Goal: Submit feedback/report problem

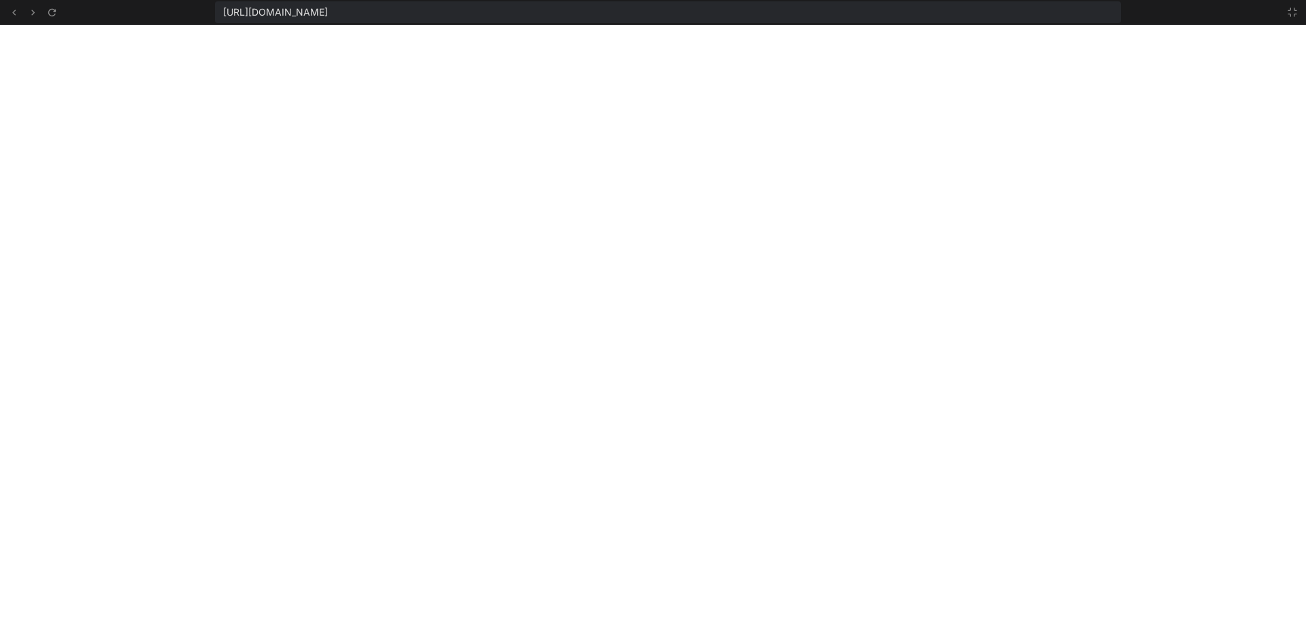
scroll to position [633, 0]
click at [56, 13] on icon at bounding box center [52, 13] width 12 height 12
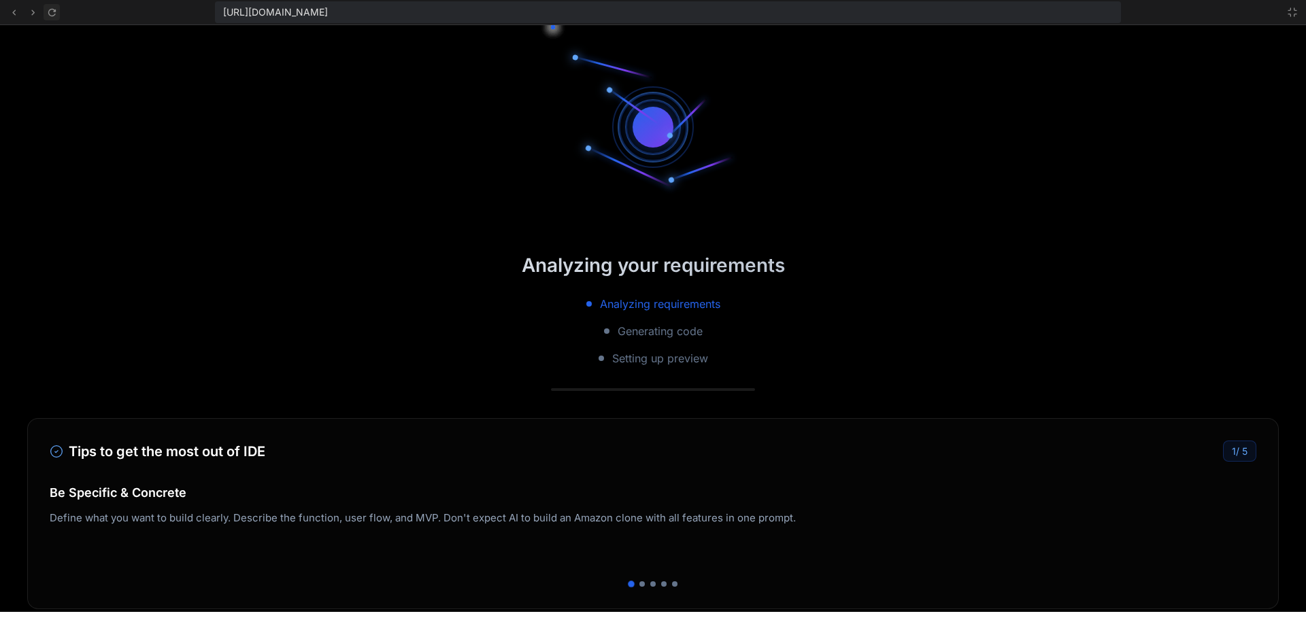
scroll to position [672, 0]
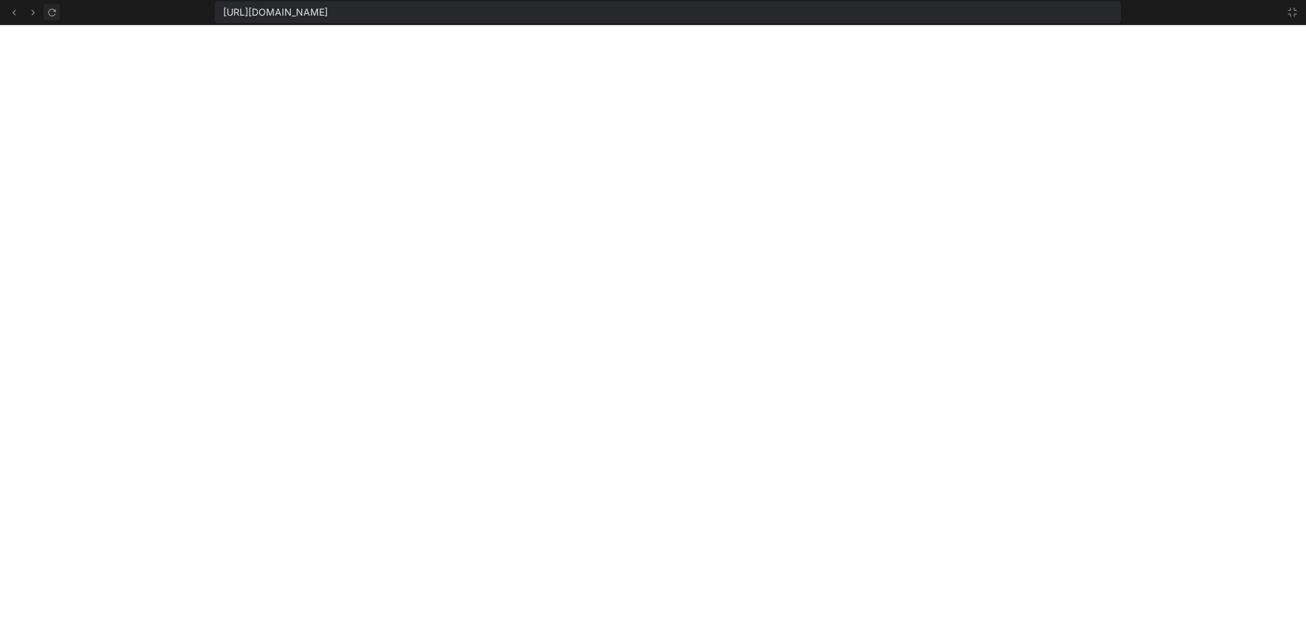
click at [56, 13] on icon at bounding box center [52, 13] width 12 height 12
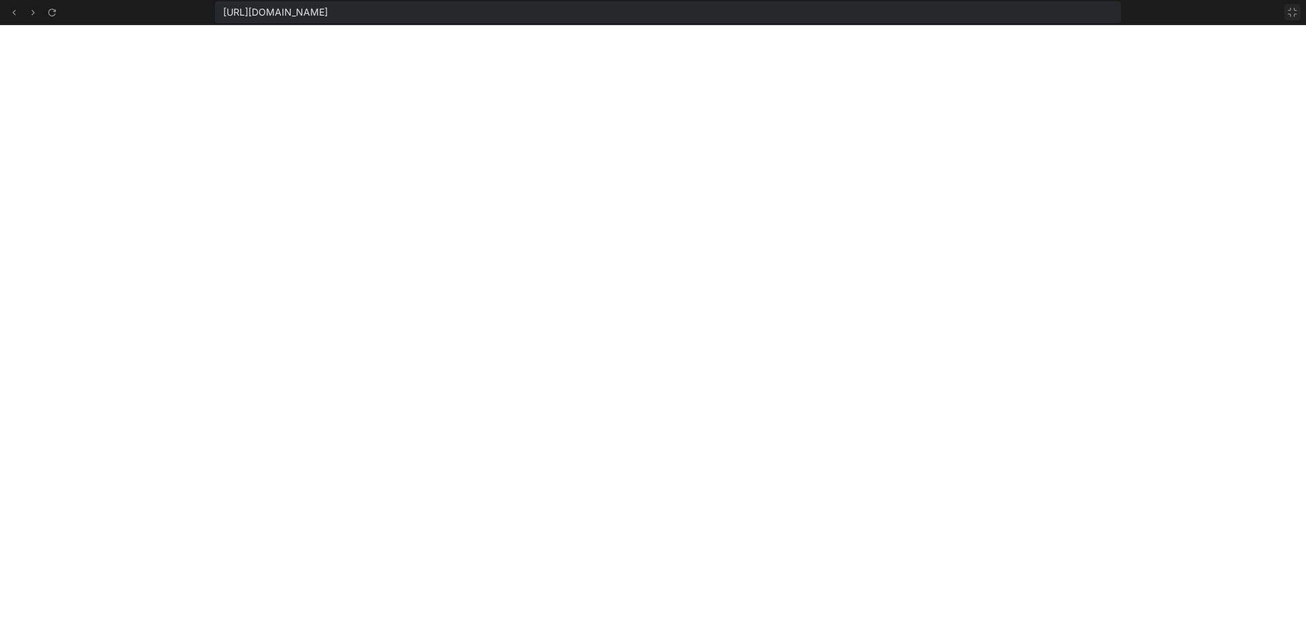
click at [1296, 13] on icon at bounding box center [1292, 12] width 11 height 11
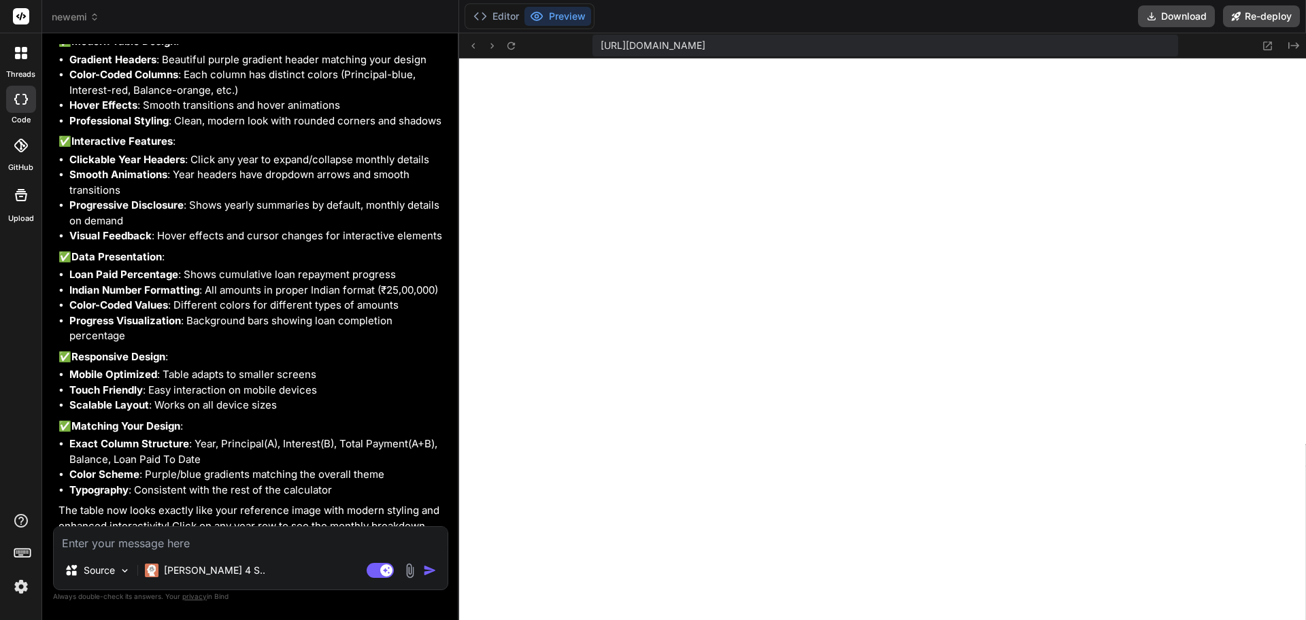
scroll to position [1021, 0]
click at [507, 46] on icon at bounding box center [511, 46] width 12 height 12
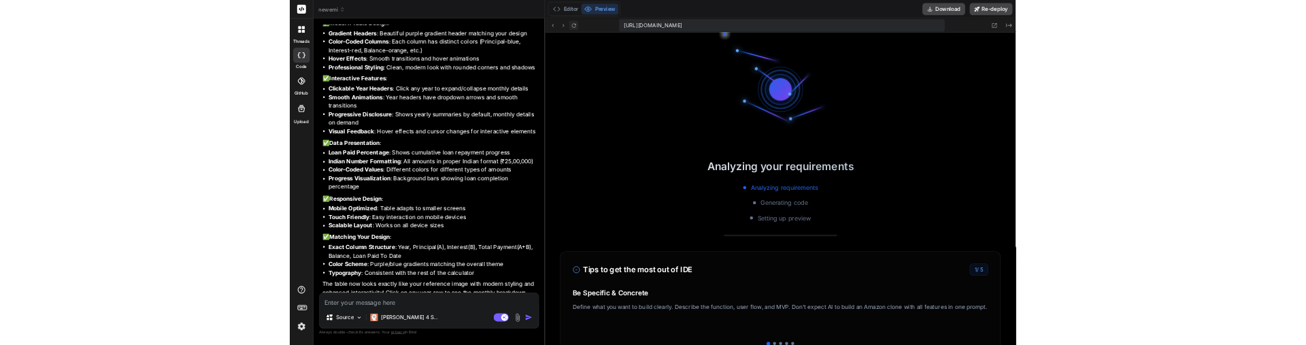
scroll to position [1060, 0]
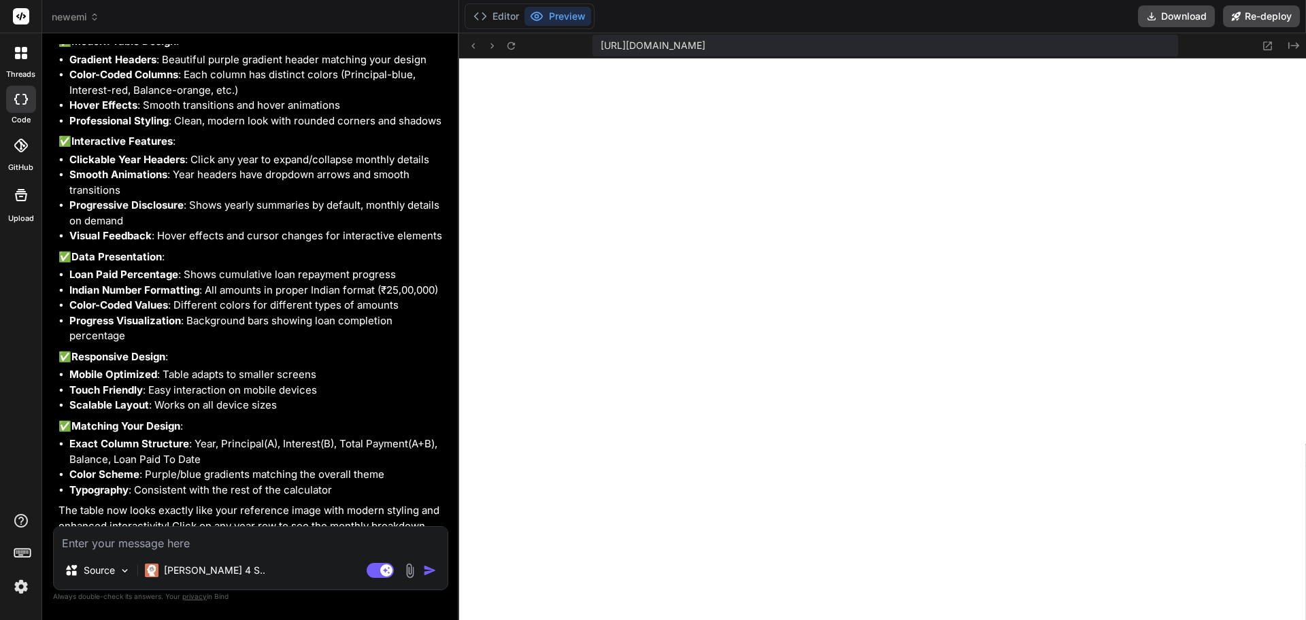
click at [136, 539] on textarea at bounding box center [251, 539] width 394 height 24
click at [146, 546] on textarea at bounding box center [251, 539] width 394 height 24
type textarea "x"
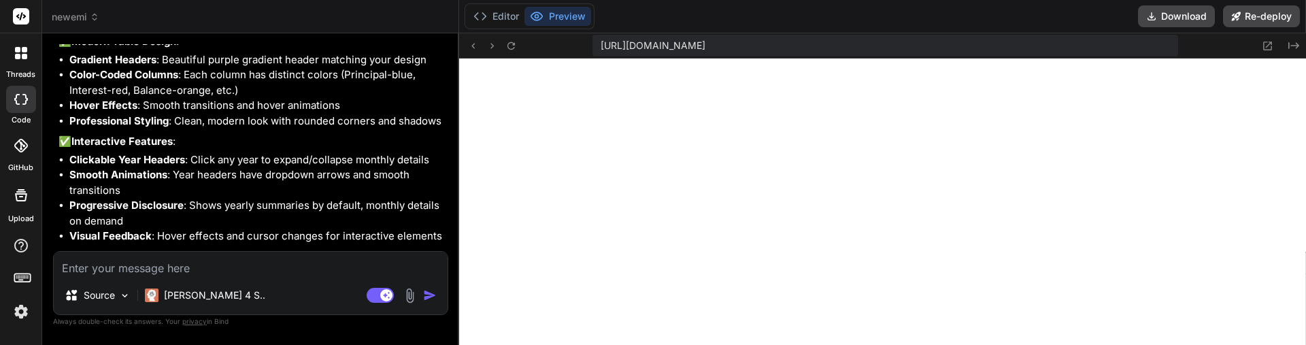
scroll to position [1370, 0]
click at [186, 273] on textarea at bounding box center [251, 264] width 394 height 24
type textarea "g"
type textarea "x"
type textarea "gr"
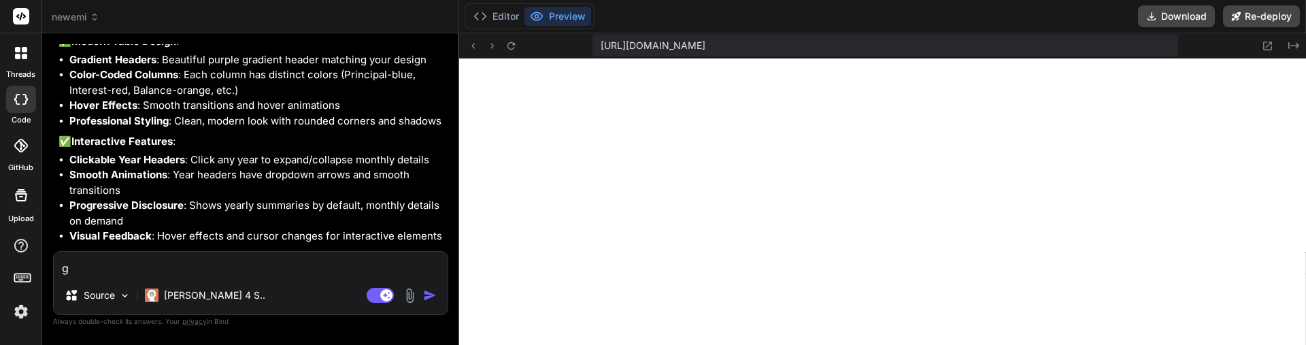
type textarea "x"
type textarea "gre"
type textarea "x"
type textarea "grea"
type textarea "x"
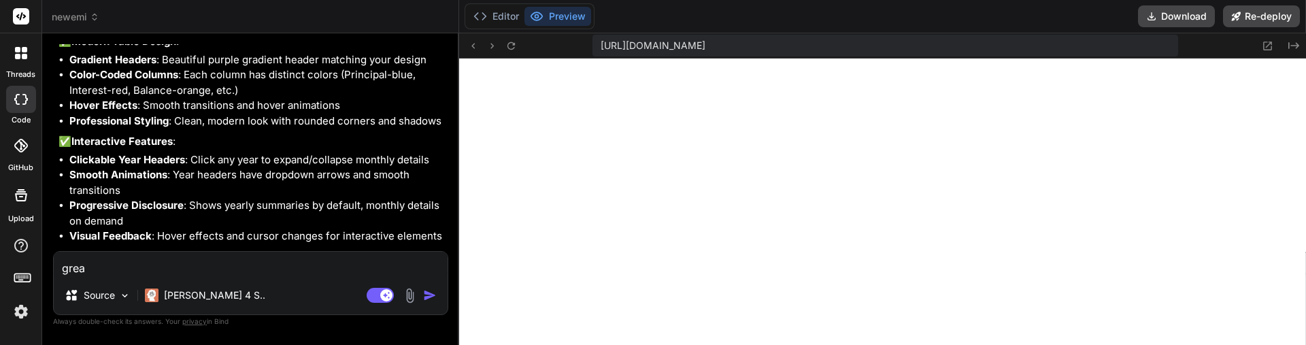
type textarea "great"
type textarea "x"
type textarea "great"
type textarea "x"
paste textarea "Loan Paid To Date"
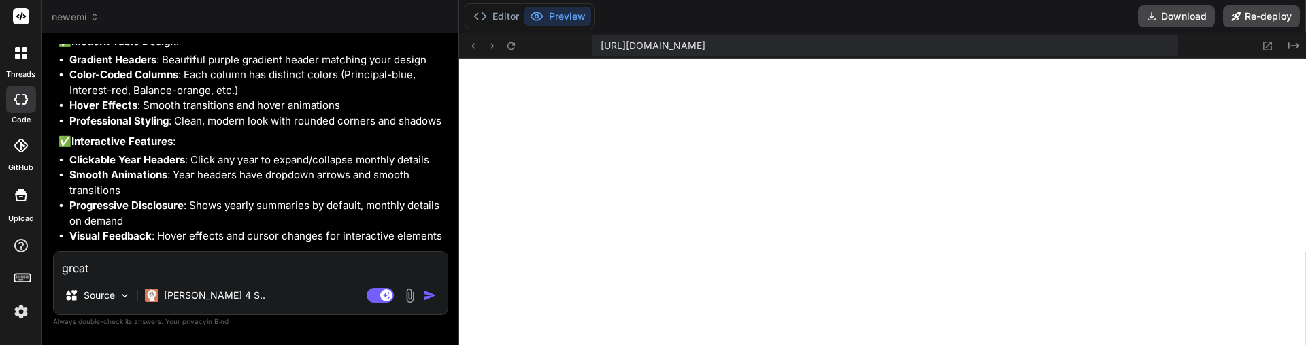
type textarea "great Loan Paid To Date"
type textarea "x"
type textarea "great Loan Paid To Date"
type textarea "x"
type textarea "great Loan Paid To Date m"
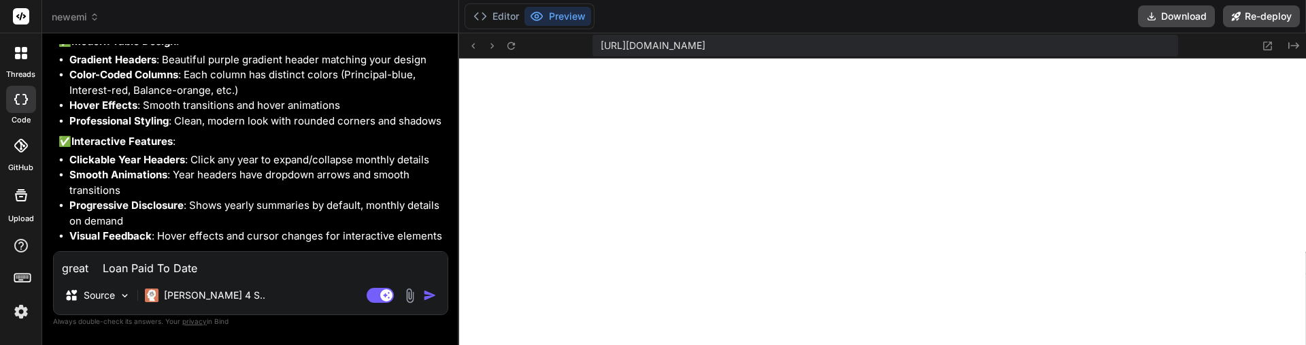
type textarea "x"
type textarea "great Loan Paid To Date mo"
type textarea "x"
type textarea "great Loan Paid To Date mon"
type textarea "x"
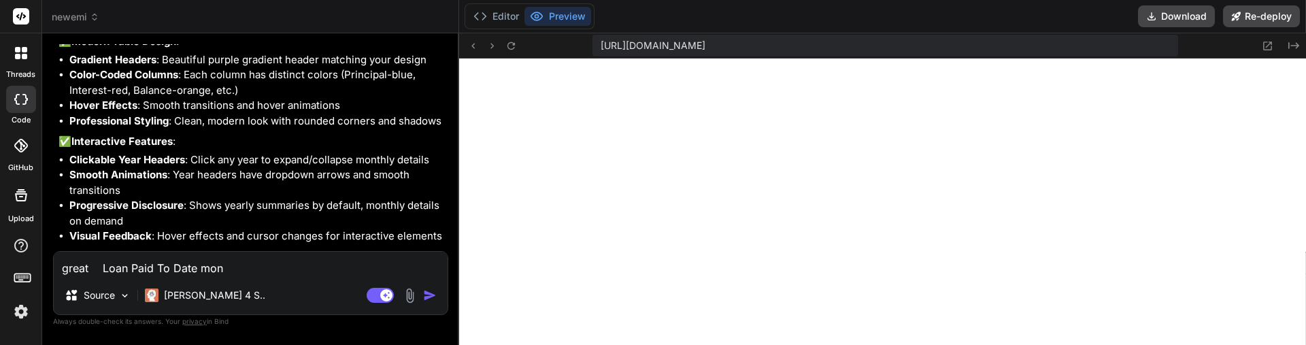
type textarea "great Loan Paid To Date monr"
type textarea "x"
type textarea "great Loan Paid To Date monrh"
type textarea "x"
type textarea "great Loan Paid To Date monrhl"
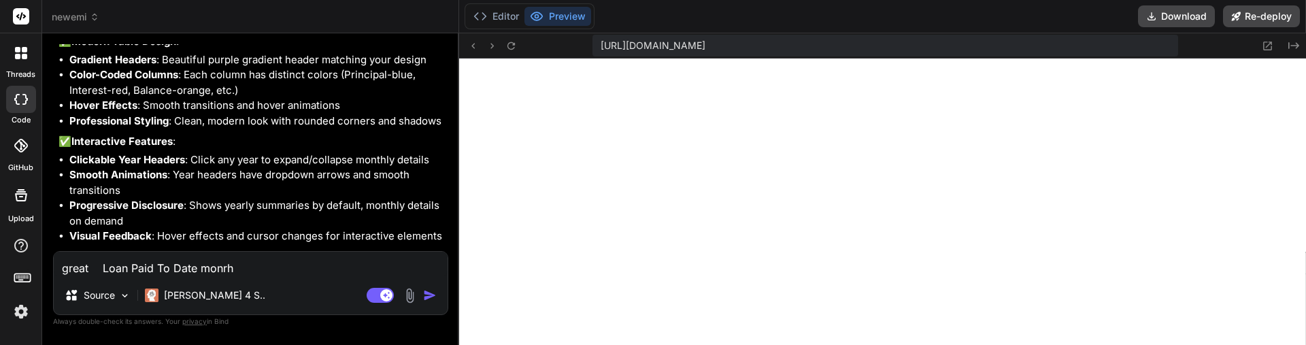
type textarea "x"
type textarea "great Loan Paid To Date monrhly"
type textarea "x"
type textarea "great Loan Paid To Date monrhl"
type textarea "x"
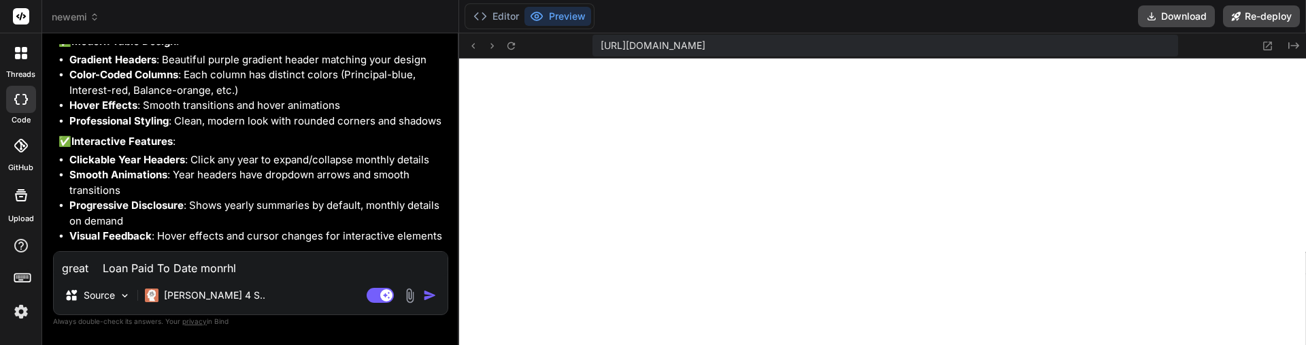
type textarea "great Loan Paid To Date monrh"
type textarea "x"
type textarea "great Loan Paid To Date monr"
type textarea "x"
type textarea "great Loan Paid To Date mon"
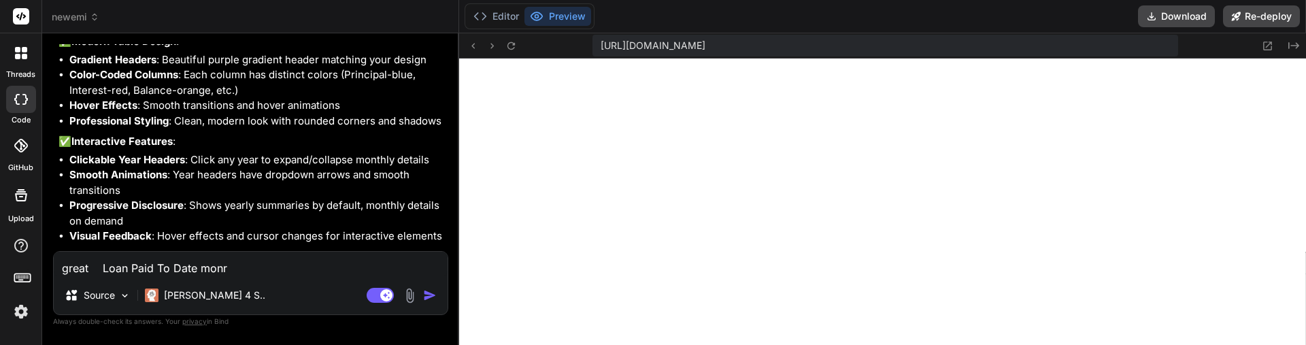
type textarea "x"
type textarea "great Loan Paid To Date monr"
type textarea "x"
type textarea "great Loan Paid To Date monrh"
type textarea "x"
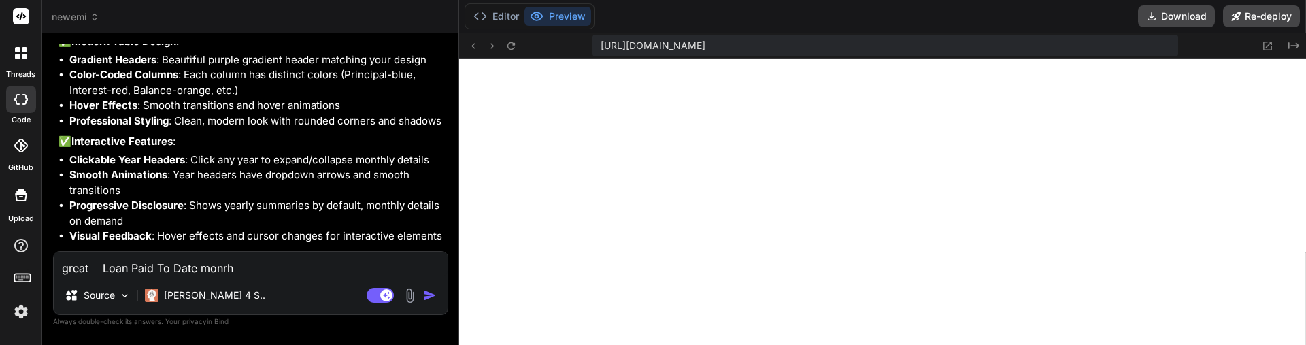
type textarea "great Loan Paid To Date monrhl"
type textarea "x"
type textarea "great Loan Paid To Date monrhly"
type textarea "x"
type textarea "great Loan Paid To Date monrhly"
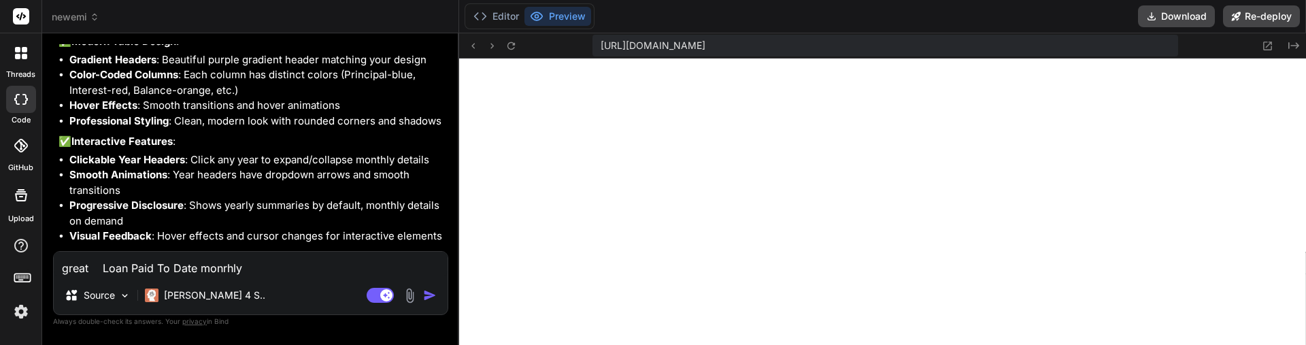
type textarea "x"
type textarea "great Loan Paid To Date monrhly n"
type textarea "x"
type textarea "great Loan Paid To Date monrhly no"
type textarea "x"
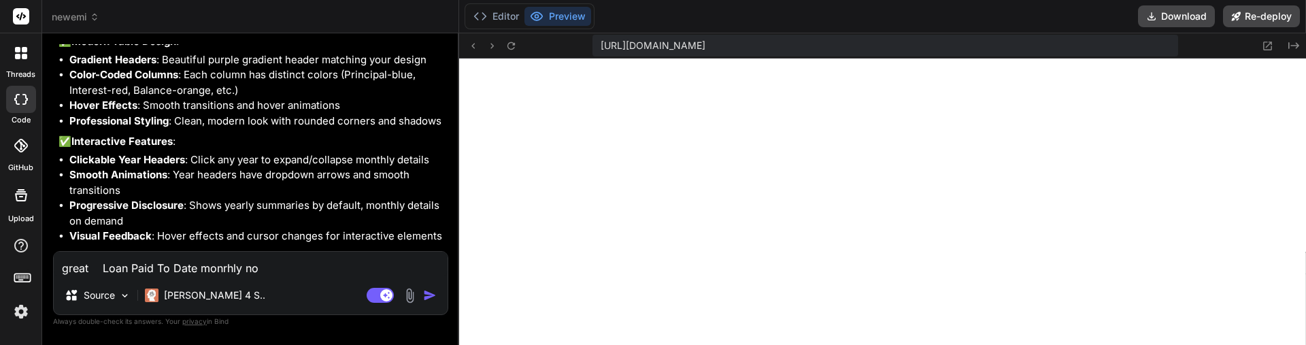
type textarea "great Loan Paid To Date monrhly not"
type textarea "x"
type textarea "great Loan Paid To Date monrhly not"
type textarea "x"
type textarea "great Loan Paid To Date monrhly not s"
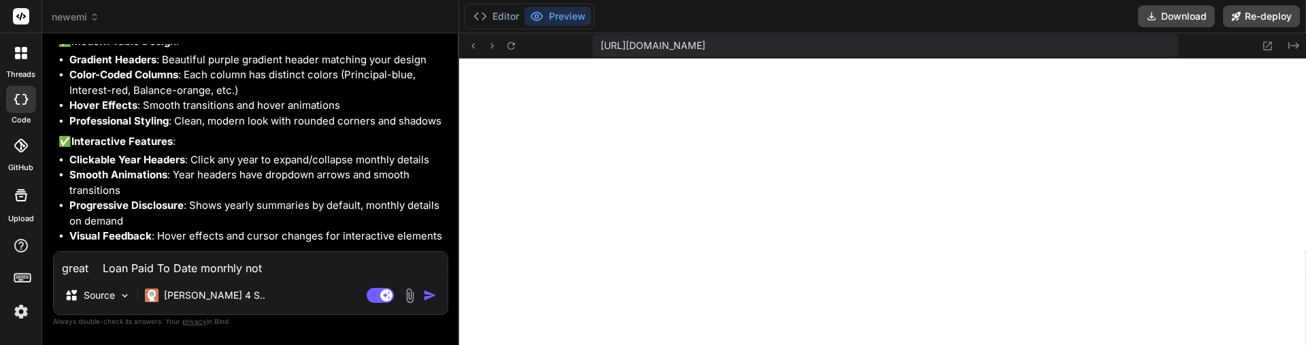
type textarea "x"
type textarea "great Loan Paid To Date monrhly not sh"
type textarea "x"
type textarea "great Loan Paid To Date monrhly not shw"
type textarea "x"
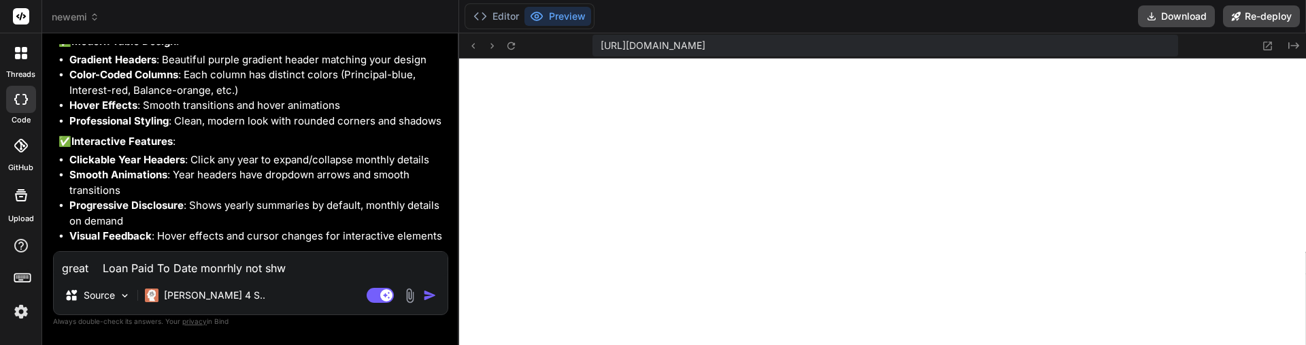
type textarea "great Loan Paid To Date monrhly not shwo"
type textarea "x"
type textarea "great Loan Paid To Date monrhly not shwoi"
type textarea "x"
type textarea "great Loan Paid To Date monrhly not shwoin"
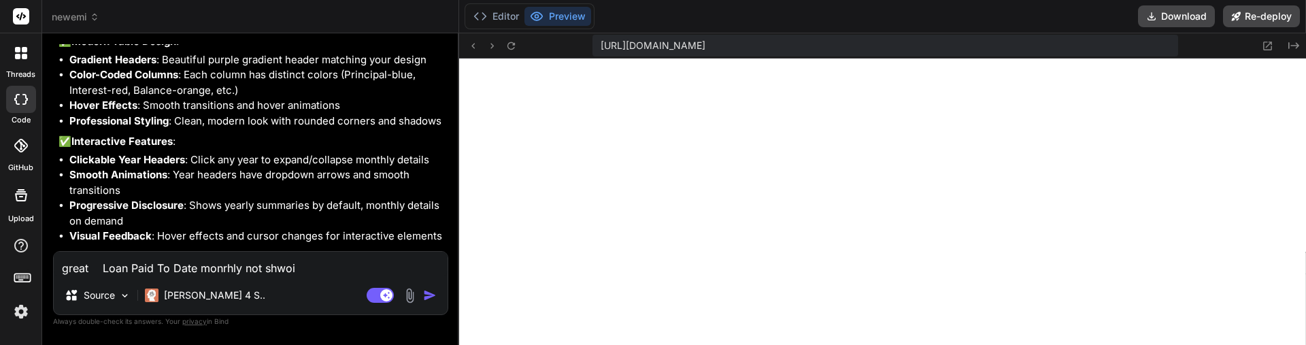
type textarea "x"
type textarea "great Loan Paid To Date monrhly not shwoi"
type textarea "x"
type textarea "great Loan Paid To Date monrhly not shwo"
type textarea "x"
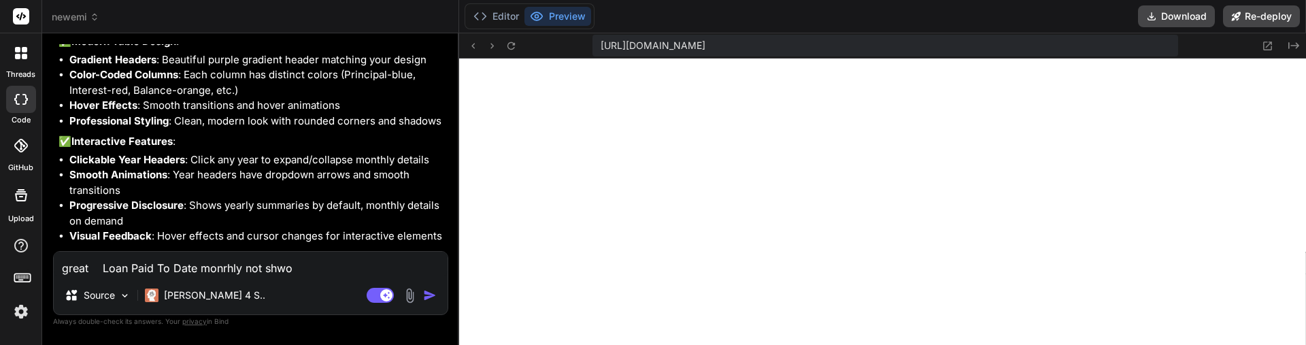
type textarea "great Loan Paid To Date monrhly not shw"
type textarea "x"
type textarea "great Loan Paid To Date monrhly not sh"
type textarea "x"
type textarea "great Loan Paid To Date monrhly not sho"
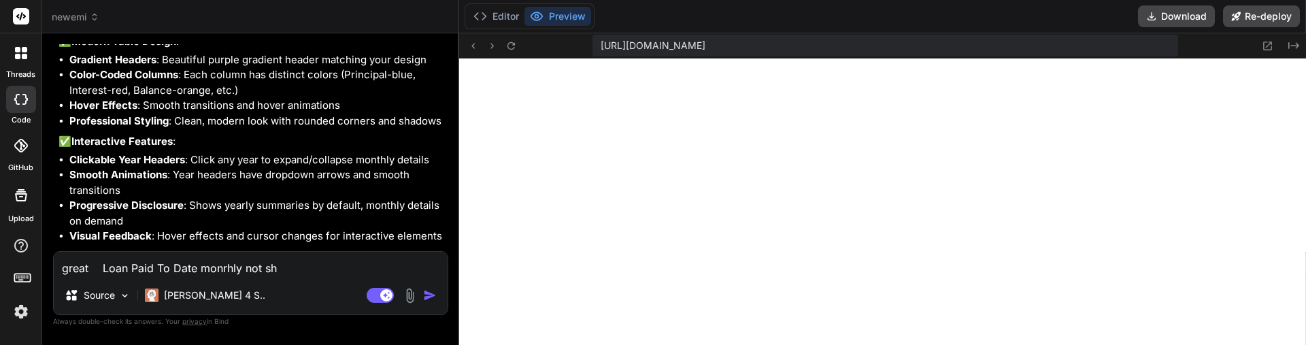
type textarea "x"
type textarea "great Loan Paid To Date monrhly not show"
type textarea "x"
type textarea "great Loan Paid To Date monrhly not showi"
type textarea "x"
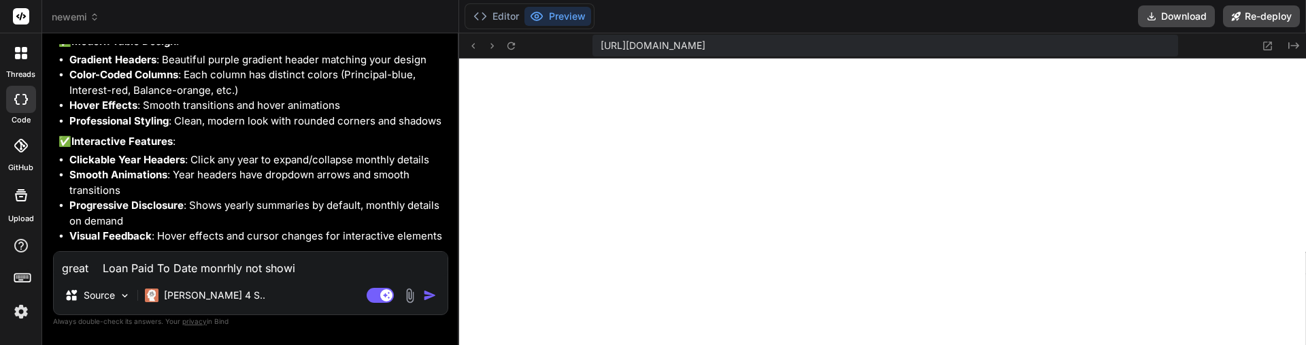
type textarea "great Loan Paid To Date monrhly not showin"
type textarea "x"
type textarea "great Loan Paid To Date monrhly not showing"
type textarea "x"
type textarea "great Loan Paid To Date monrhly not showing"
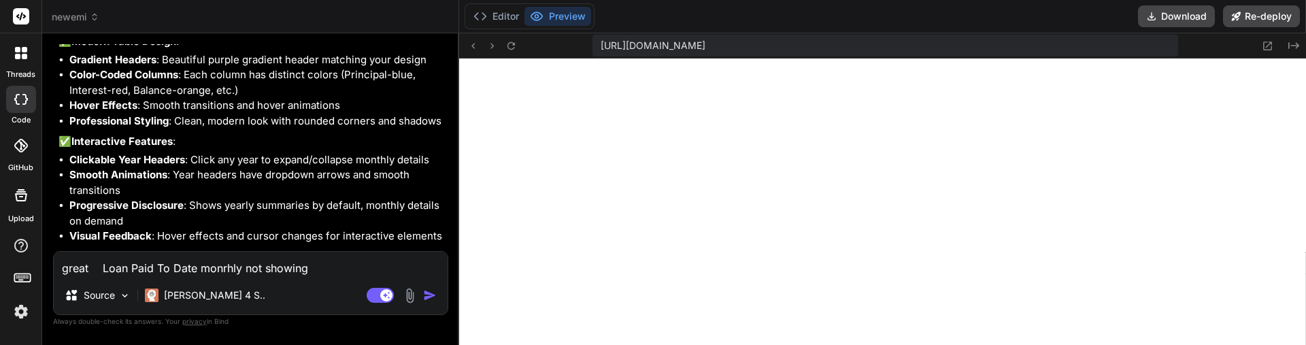
type textarea "x"
type textarea "great Loan Paid To Date monthly not showing"
type textarea "x"
click at [325, 265] on textarea "great Loan Paid To Date monthly not showing" at bounding box center [251, 264] width 394 height 24
type textarea "great Loan Paid To Date monthly dnot showing"
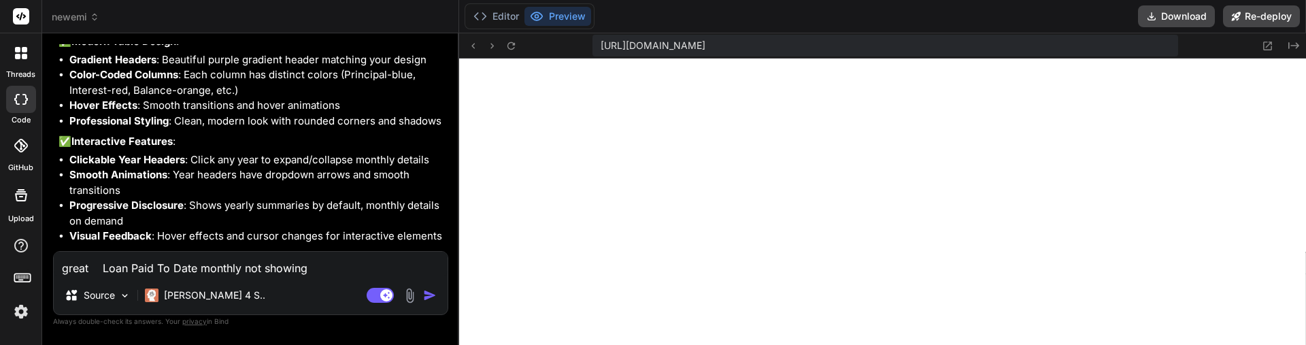
type textarea "x"
type textarea "great Loan Paid To Date monthly danot showing"
type textarea "x"
type textarea "great Loan Paid To Date monthly datnot showing"
type textarea "x"
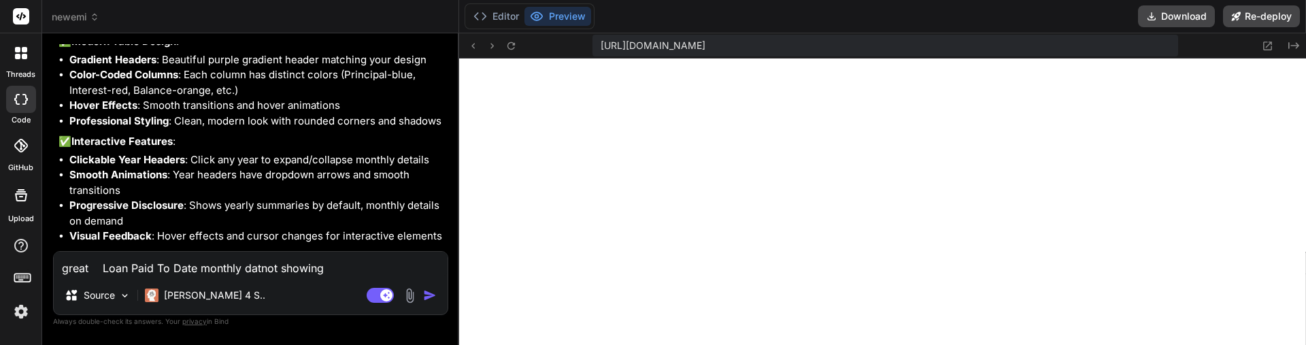
type textarea "great Loan Paid To Date monthly datenot showing"
type textarea "x"
type textarea "great Loan Paid To Date monthly date not showing"
type textarea "x"
type textarea "great Loan Paid To Date monthly datae not showing"
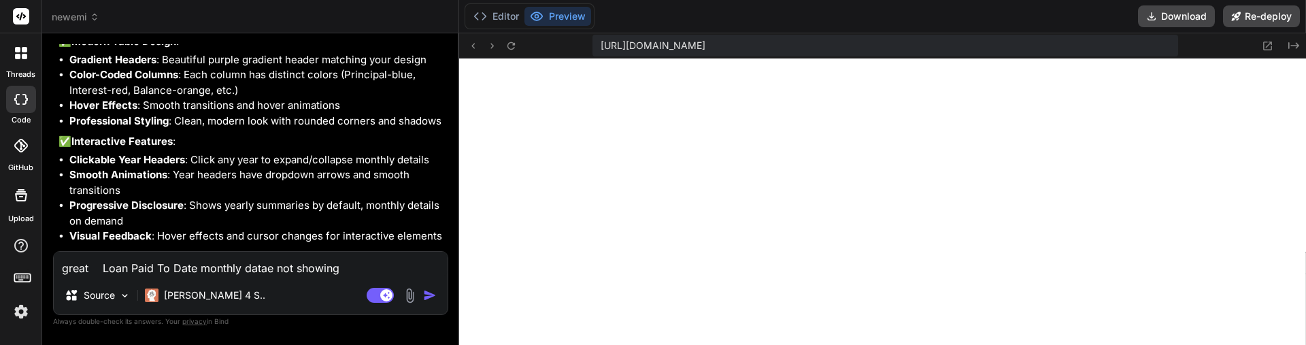
type textarea "x"
type textarea "great Loan Paid To Date monthly data not showing"
type textarea "x"
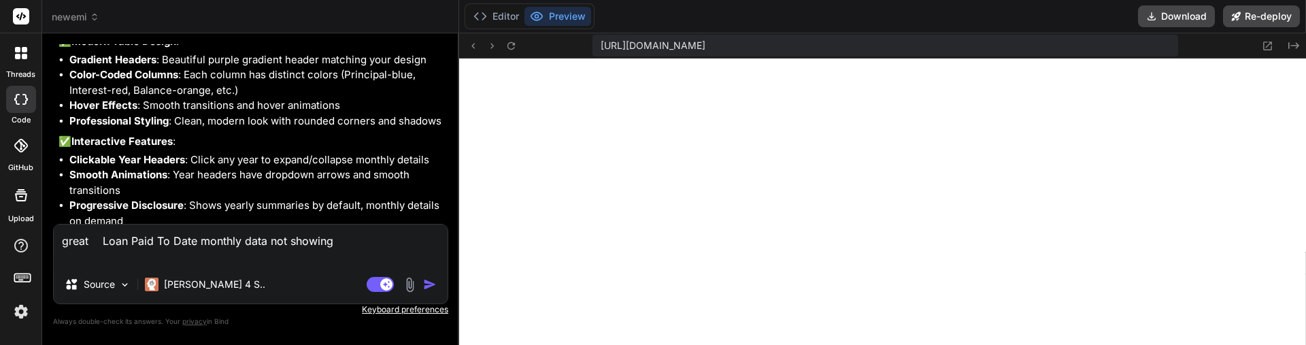
type textarea "great Loan Paid To Date monthly data not showing n"
type textarea "x"
type textarea "great Loan Paid To Date monthly data not showing no"
type textarea "x"
type textarea "great Loan Paid To Date monthly data not showing n"
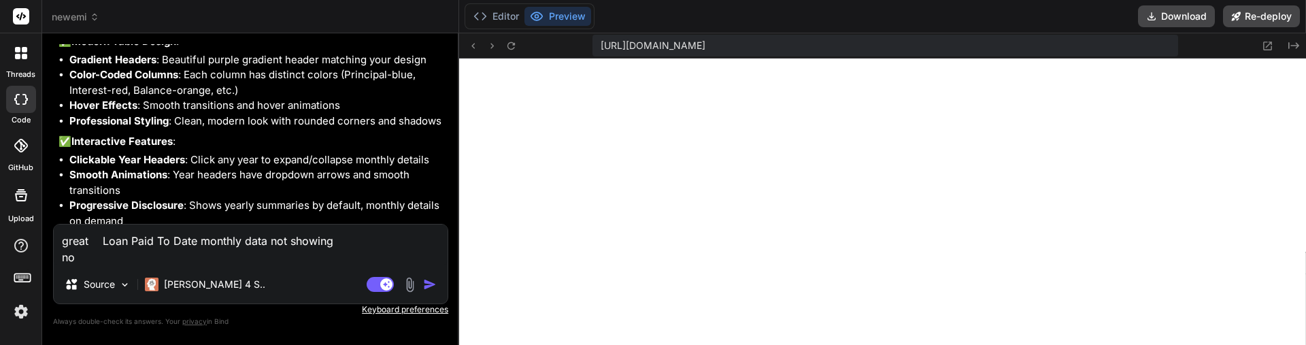
type textarea "x"
type textarea "great Loan Paid To Date monthly data not showing"
type textarea "x"
type textarea "great Loan Paid To Date monthly data not showing r"
type textarea "x"
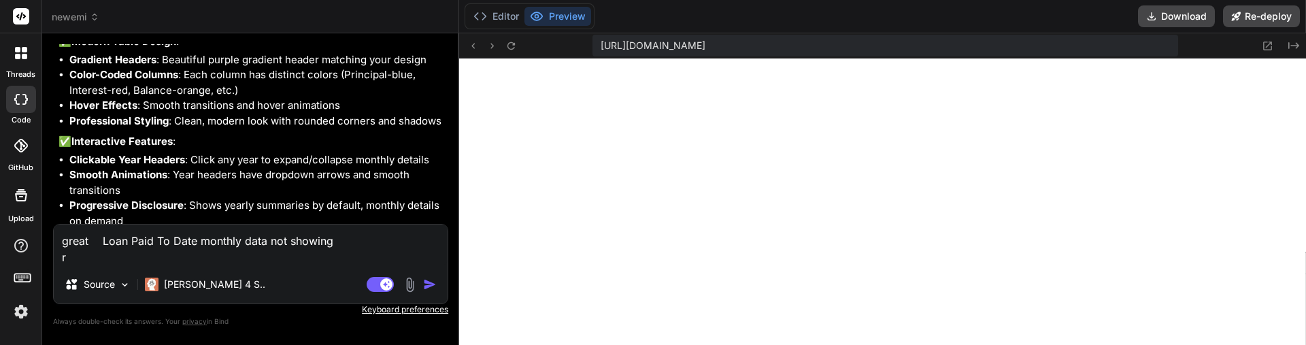
type textarea "great Loan Paid To Date monthly data not showing re"
type textarea "x"
type textarea "great Loan Paid To Date monthly data not showing rem"
type textarea "x"
type textarea "great Loan Paid To Date monthly data not showing remo"
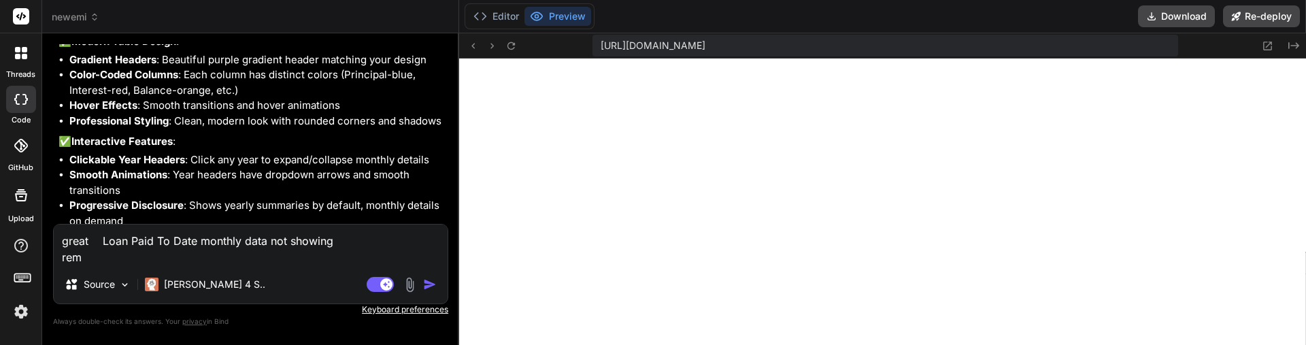
type textarea "x"
type textarea "great Loan Paid To Date monthly data not showing remov"
type textarea "x"
type textarea "great Loan Paid To Date monthly data not showing remove"
type textarea "x"
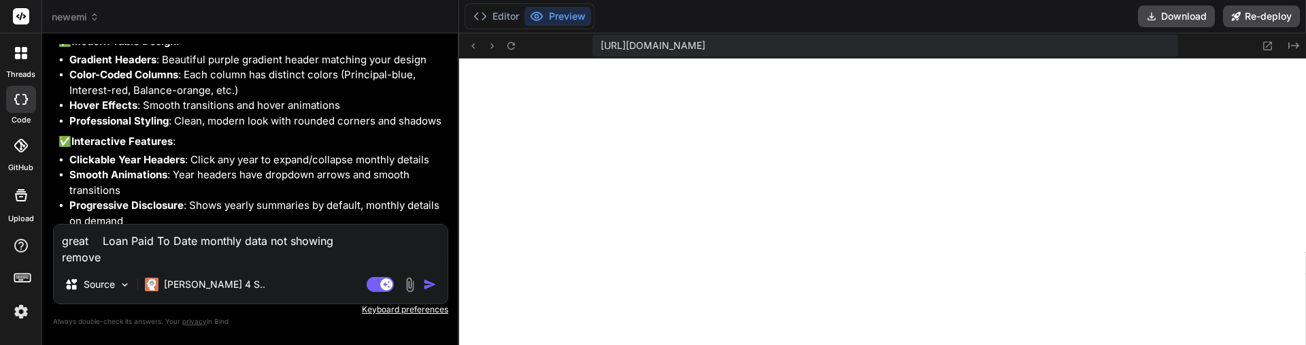
type textarea "great Loan Paid To Date monthly data not showing remove"
type textarea "x"
type textarea "great Loan Paid To Date monthly data not showing remove y"
type textarea "x"
type textarea "great Loan Paid To Date monthly data not showing remove ya"
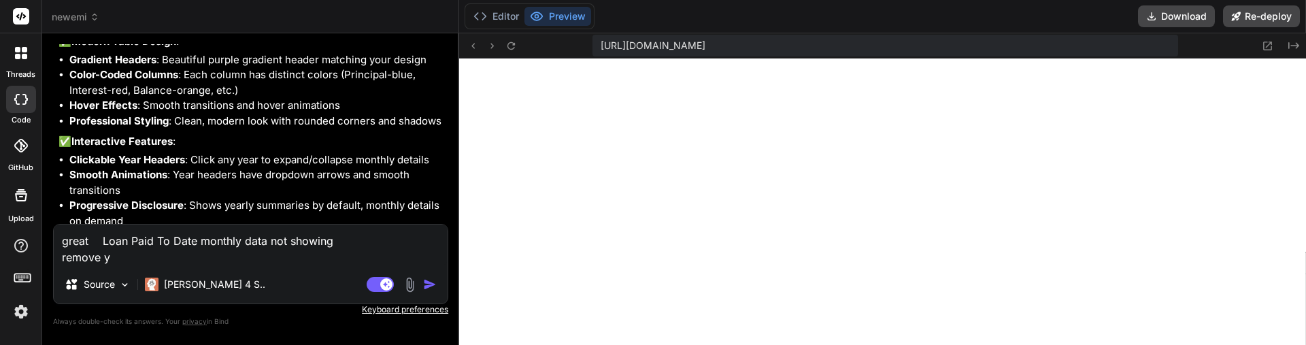
type textarea "x"
type textarea "great Loan Paid To Date monthly data not showing remove y"
type textarea "x"
type textarea "great Loan Paid To Date monthly data not showing remove ye"
type textarea "x"
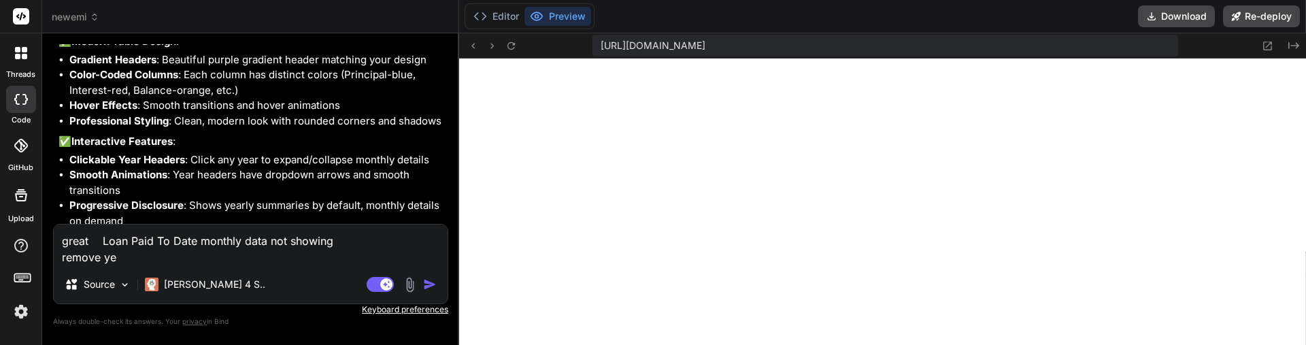
type textarea "great Loan Paid To Date monthly data not showing remove yea"
type textarea "x"
type textarea "great Loan Paid To Date monthly data not showing remove year"
type textarea "x"
type textarea "great Loan Paid To Date monthly data not showing remove year"
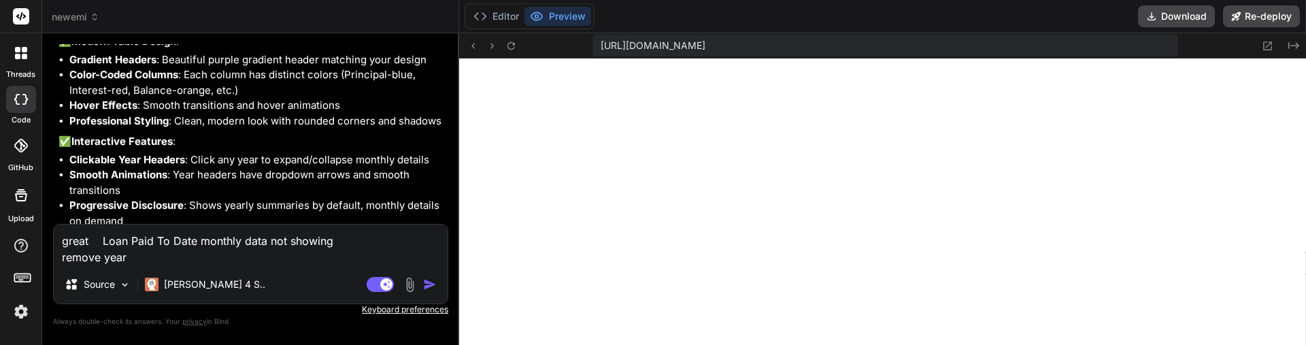
type textarea "x"
type textarea "great Loan Paid To Date monthly data not showing remove year g"
type textarea "x"
type textarea "great Loan Paid To Date monthly data not showing remove year ge"
type textarea "x"
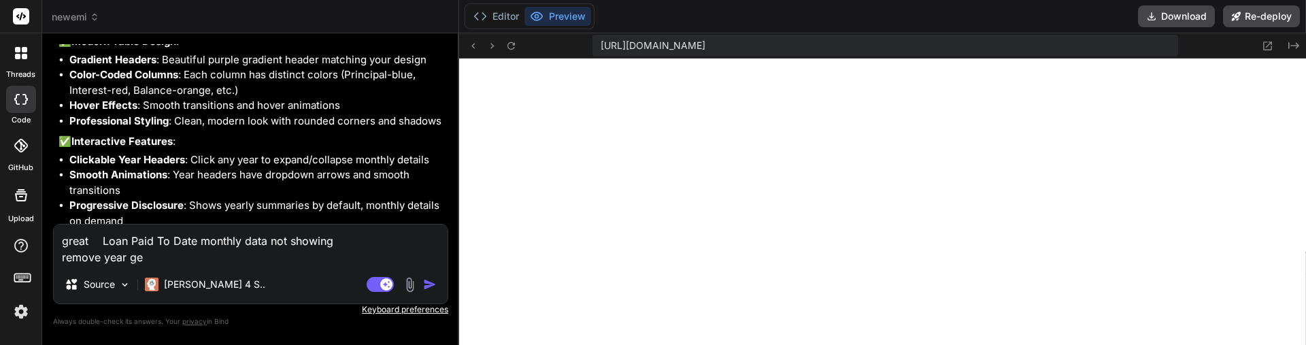
type textarea "great Loan Paid To Date monthly data not showing remove year g"
type textarea "x"
type textarea "great Loan Paid To Date monthly data not showing remove year"
type textarea "x"
type textarea "great Loan Paid To Date monthly data not showing remove year h"
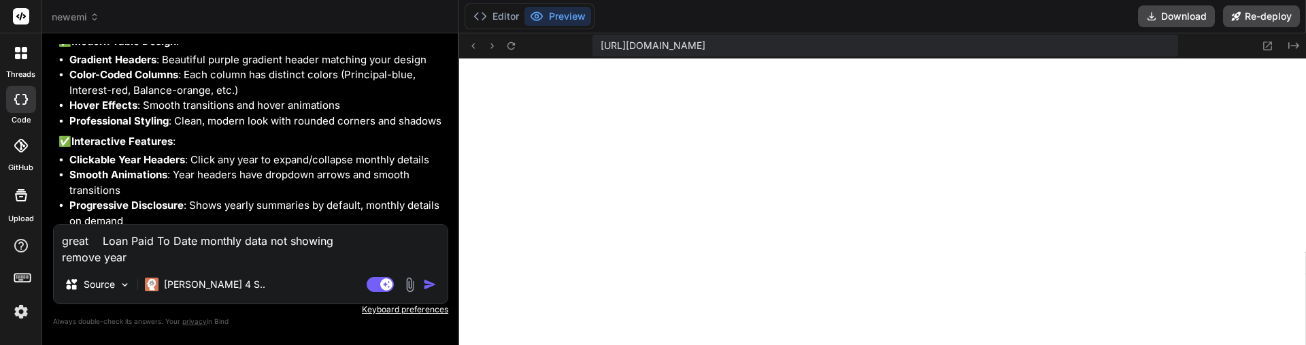
type textarea "x"
type textarea "great Loan Paid To Date monthly data not showing remove year he"
type textarea "x"
type textarea "great Loan Paid To Date monthly data not showing remove year hed"
type textarea "x"
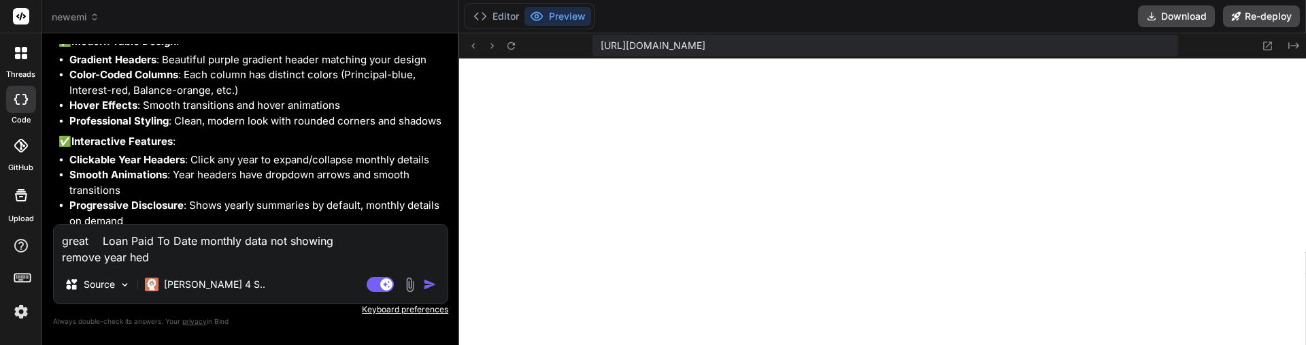
type textarea "great Loan Paid To Date monthly data not showing remove year heda"
type textarea "x"
type textarea "great Loan Paid To Date monthly data not showing remove year hedae"
type textarea "x"
type textarea "great Loan Paid To Date monthly data not showing remove year hedaer"
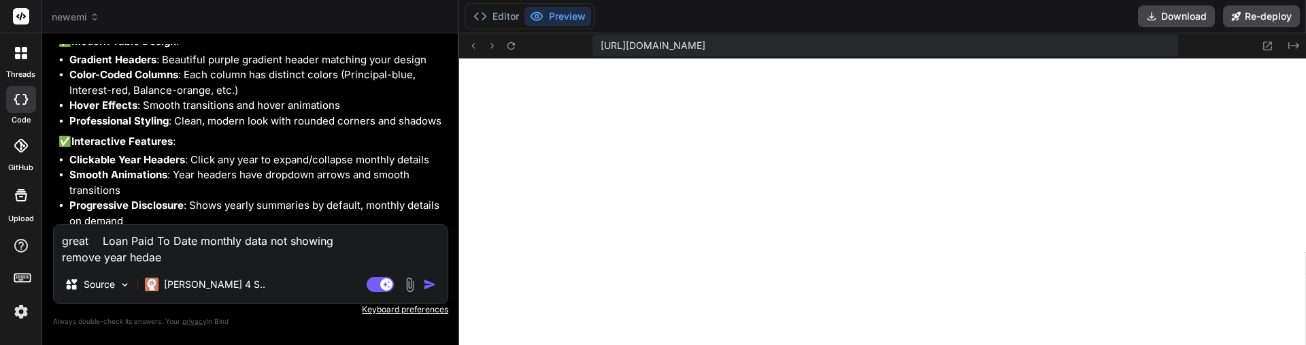
type textarea "x"
type textarea "great Loan Paid To Date monthly data not showing remove year hedaer"
type textarea "x"
type textarea "great Loan Paid To Date monthly data not showing remove year hedaer"
type textarea "x"
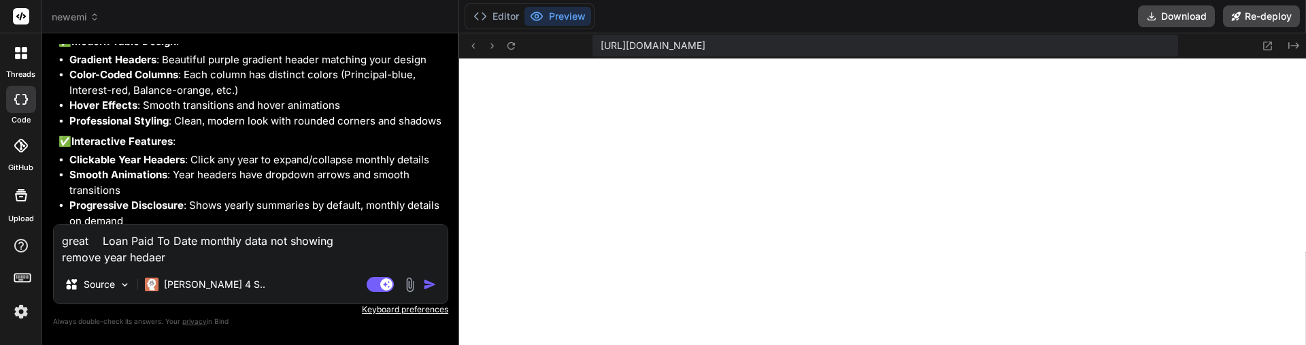
type textarea "great Loan Paid To Date monthly data not showing remove year hedae"
type textarea "x"
type textarea "great Loan Paid To Date monthly data not showing remove year heda"
type textarea "x"
type textarea "great Loan Paid To Date monthly data not showing remove year hed"
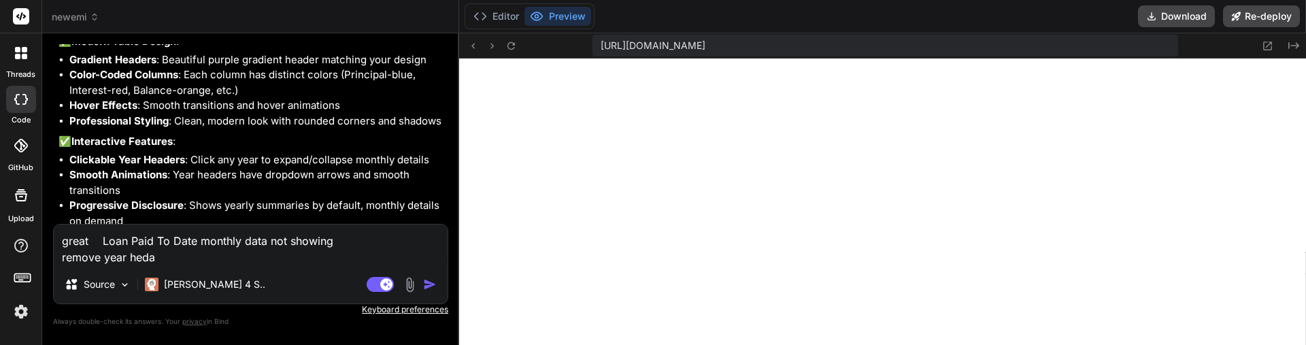
type textarea "x"
type textarea "great Loan Paid To Date monthly data not showing remove year hede"
type textarea "x"
type textarea "great Loan Paid To Date monthly data not showing remove year heder"
type textarea "x"
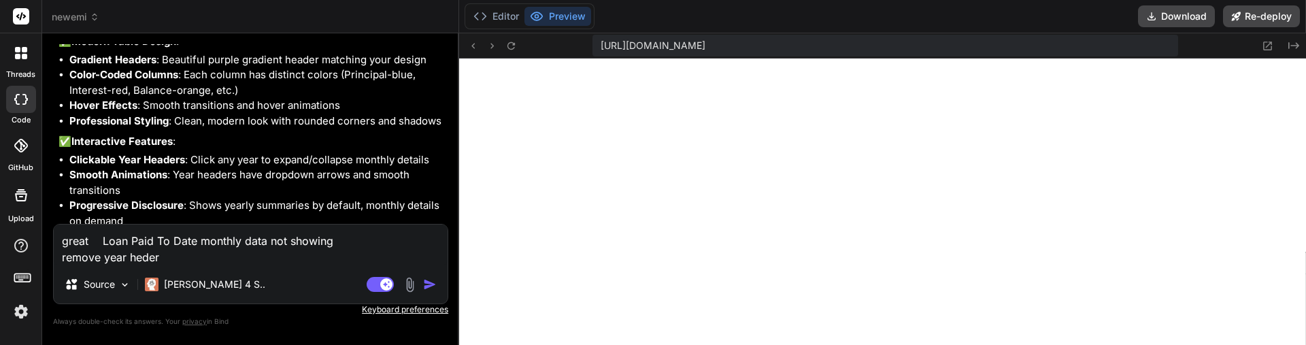
type textarea "great Loan Paid To Date monthly data not showing remove year heder"
type textarea "x"
type textarea "great Loan Paid To Date monthly data not showing remove year heder"
type textarea "x"
type textarea "great Loan Paid To Date monthly data not showing remove year hede"
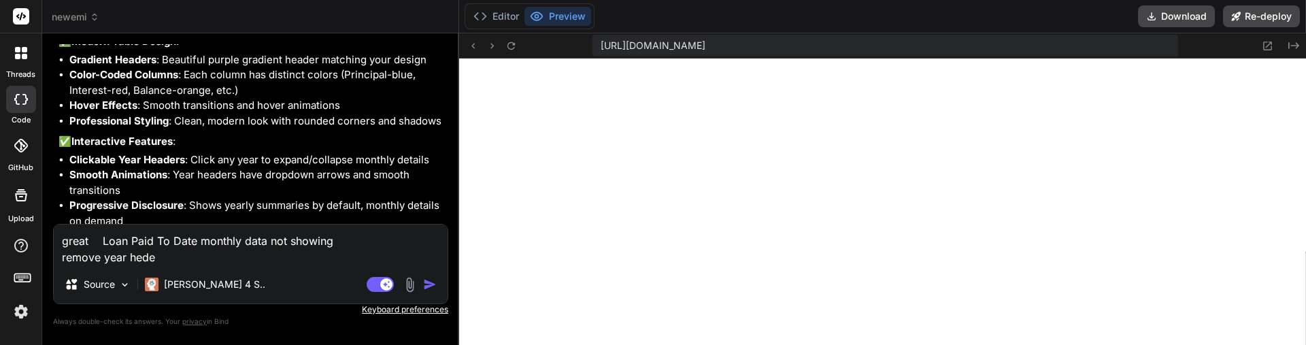
type textarea "x"
type textarea "great Loan Paid To Date monthly data not showing remove year hed"
type textarea "x"
type textarea "great Loan Paid To Date monthly data not showing remove year he"
type textarea "x"
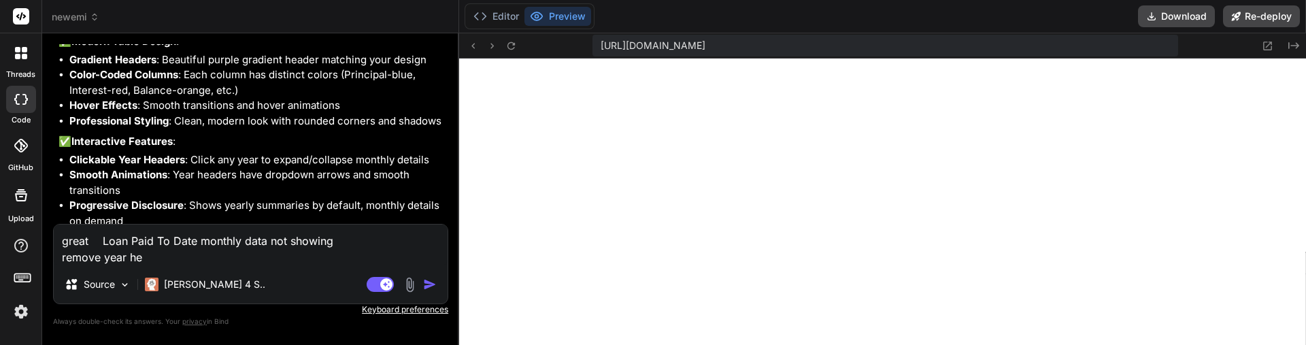
type textarea "great Loan Paid To Date monthly data not showing remove year hea"
type textarea "x"
type textarea "great Loan Paid To Date monthly data not showing remove year head"
type textarea "x"
type textarea "great Loan Paid To Date monthly data not showing remove year heade"
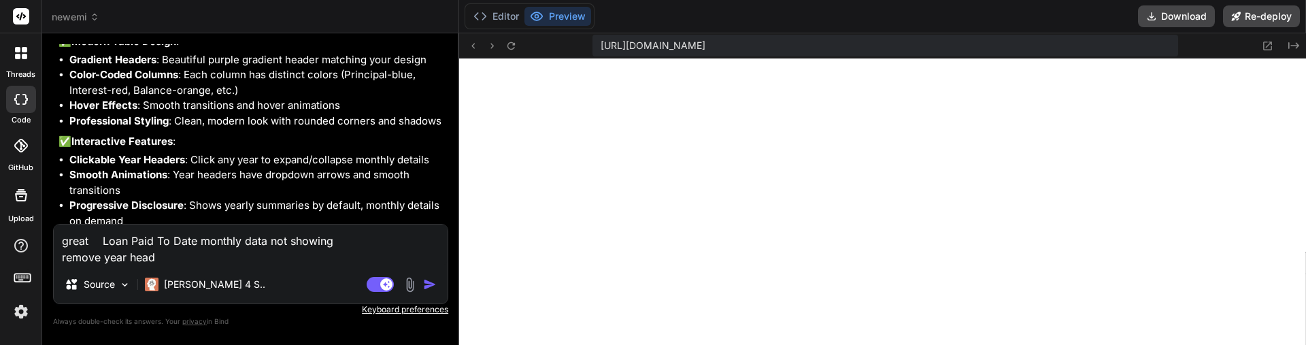
type textarea "x"
type textarea "great Loan Paid To Date monthly data not showing remove year header"
type textarea "x"
type textarea "great Loan Paid To Date monthly data not showing remove year header"
type textarea "x"
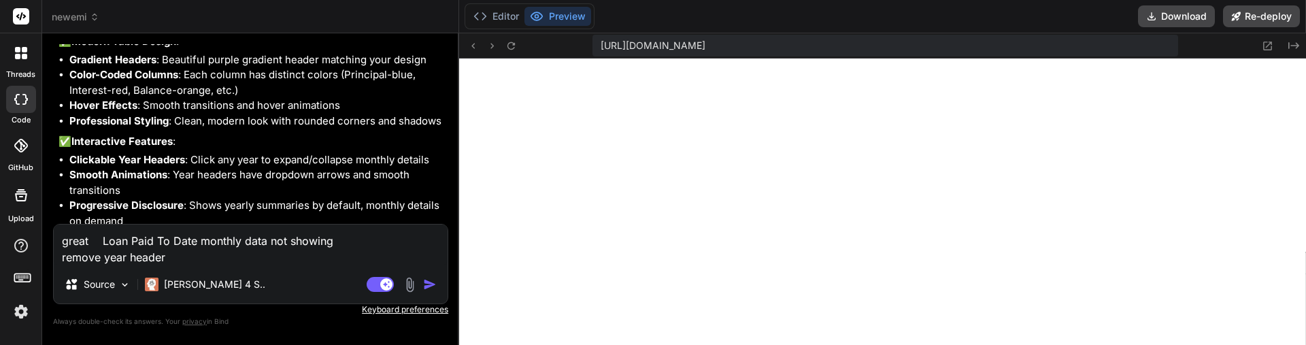
type textarea "great Loan Paid To Date monthly data not showing remove year header t"
type textarea "x"
type textarea "great Loan Paid To Date monthly data not showing remove year header te"
type textarea "x"
type textarea "great Loan Paid To Date monthly data not showing remove year header t"
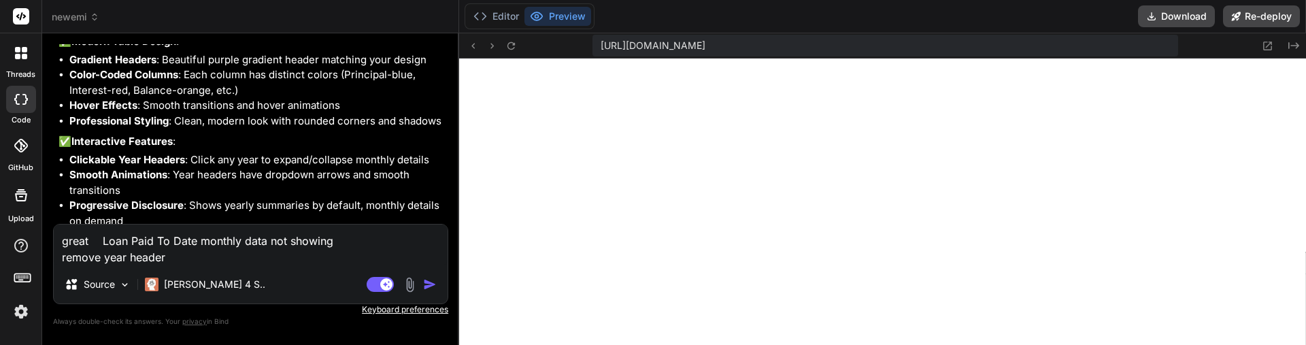
scroll to position [1396, 0]
click at [198, 252] on textarea "great Loan Paid To Date monthly data not showing remove year header" at bounding box center [251, 245] width 394 height 41
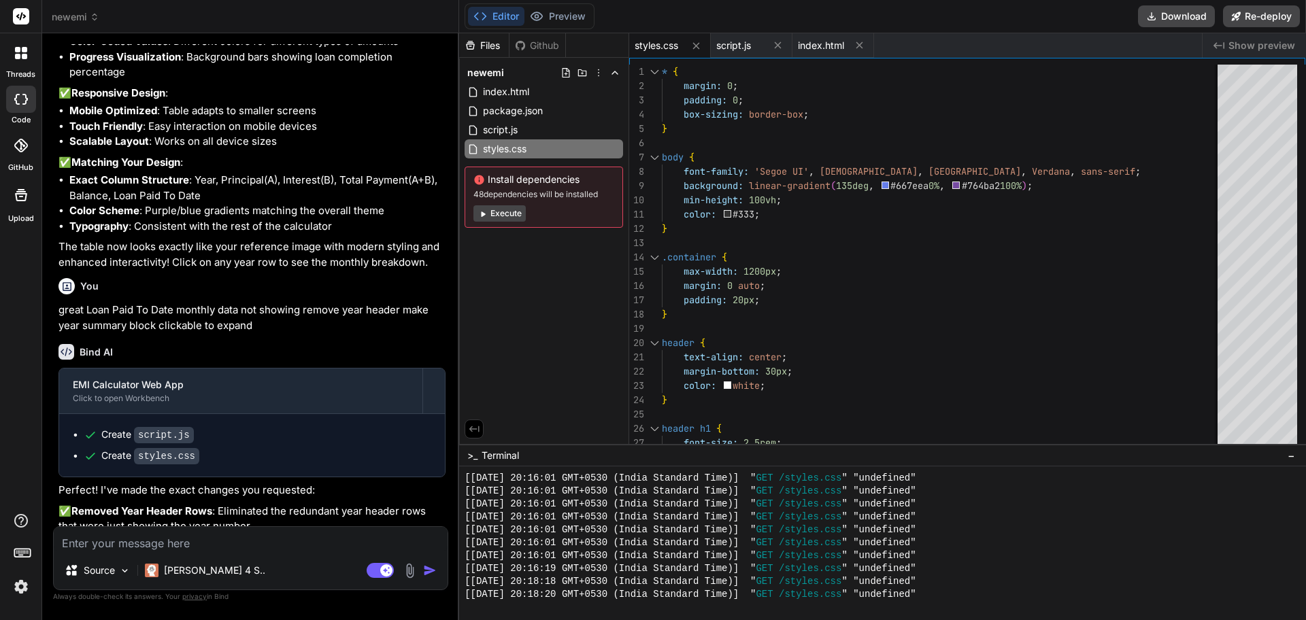
scroll to position [3554, 0]
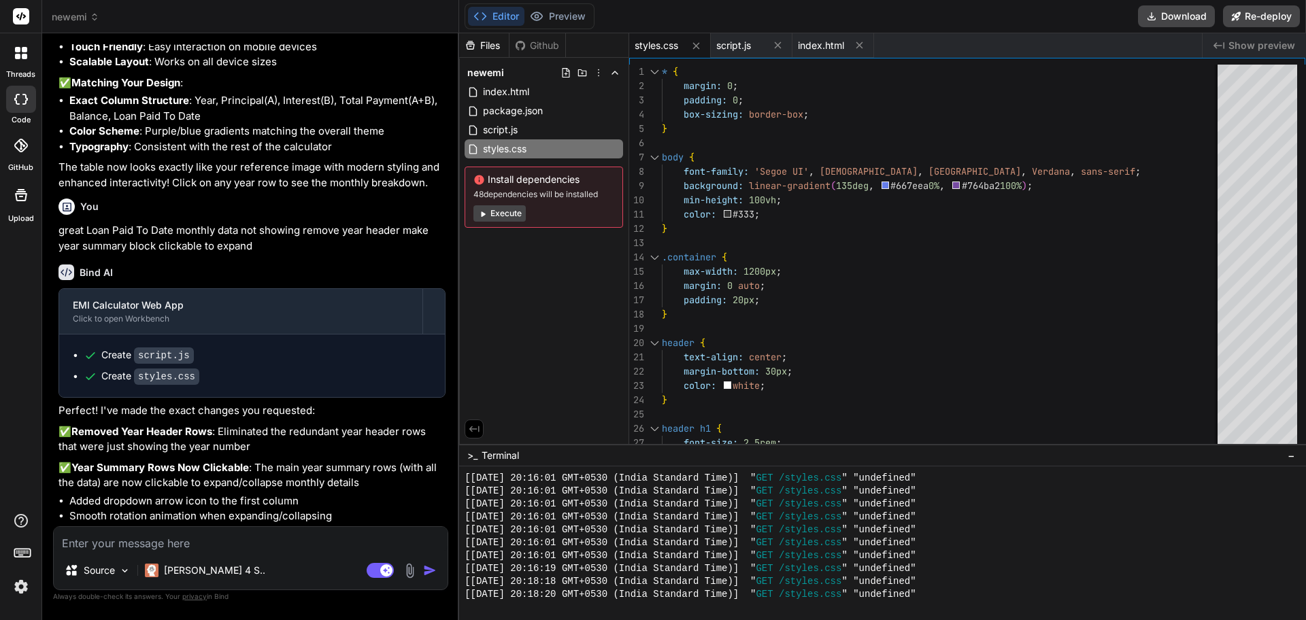
click at [1276, 48] on span "Show preview" at bounding box center [1262, 46] width 67 height 14
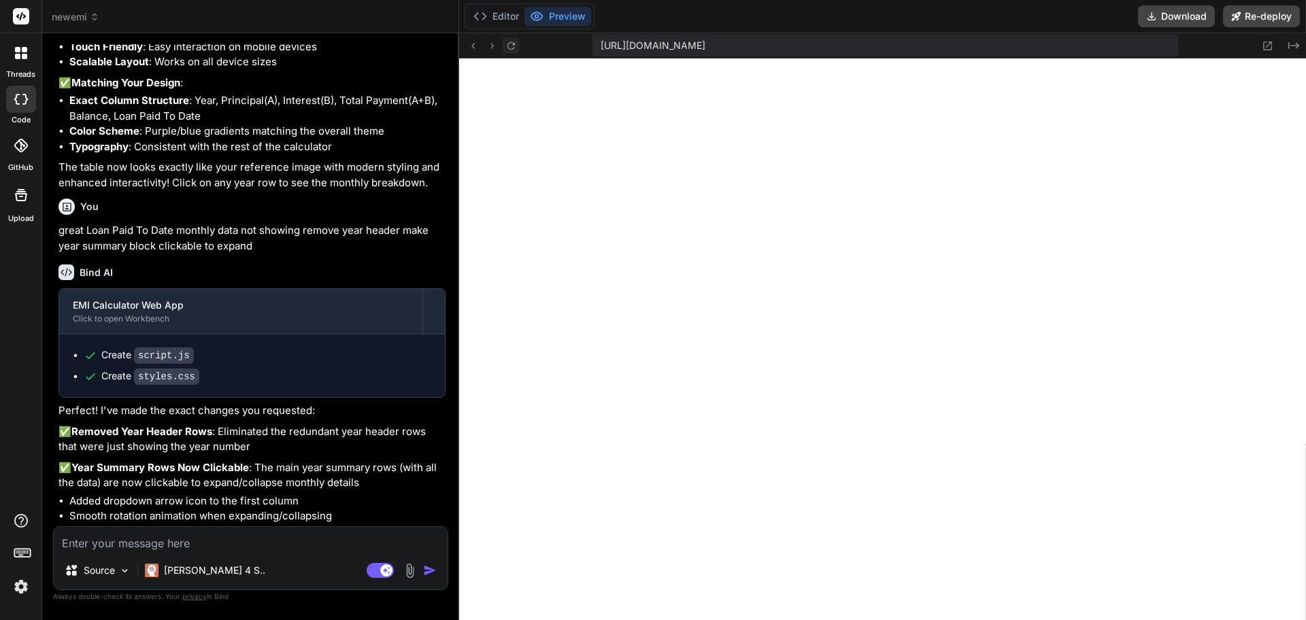
click at [515, 48] on icon at bounding box center [511, 46] width 12 height 12
